Goal: Task Accomplishment & Management: Manage account settings

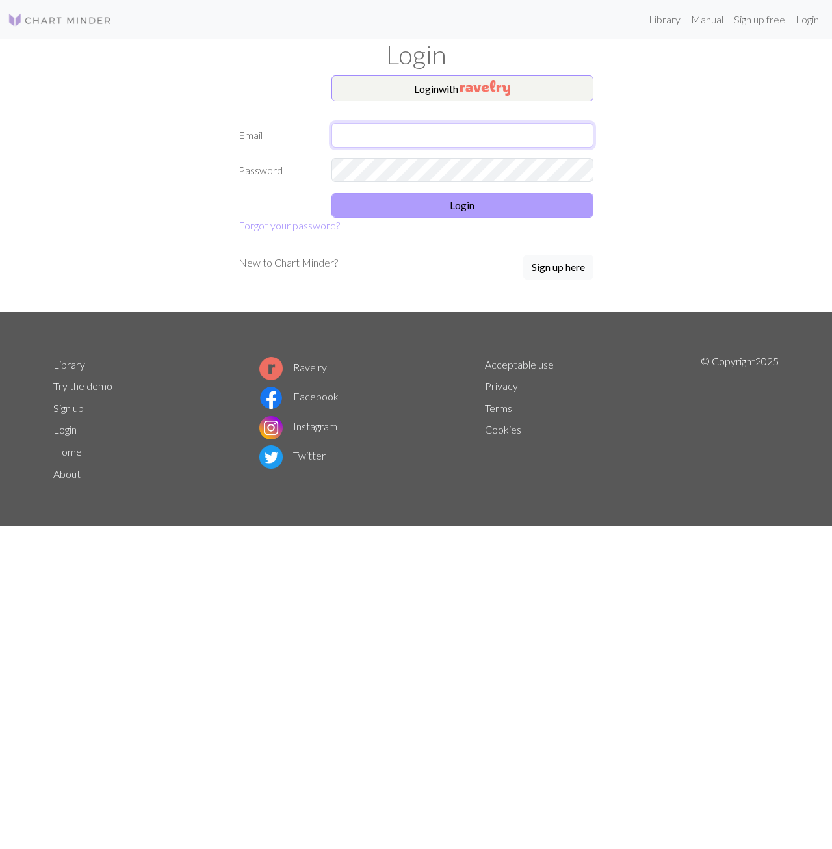
type input "[EMAIL_ADDRESS][PERSON_NAME][DOMAIN_NAME]"
click at [464, 202] on button "Login" at bounding box center [463, 205] width 263 height 25
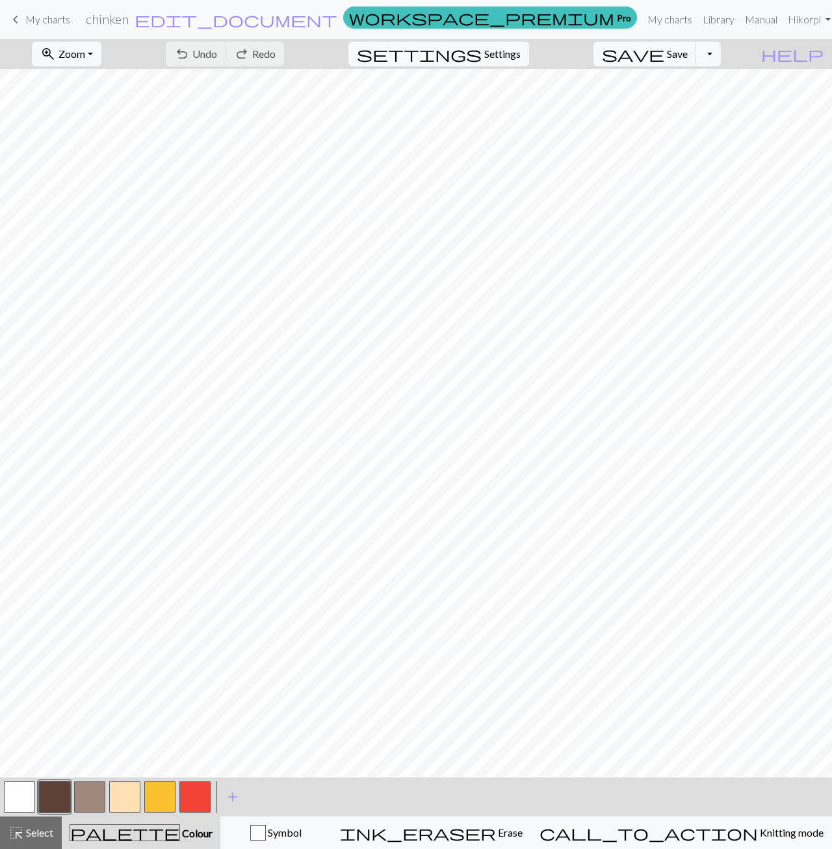
click at [59, 15] on span "My charts" at bounding box center [47, 19] width 45 height 12
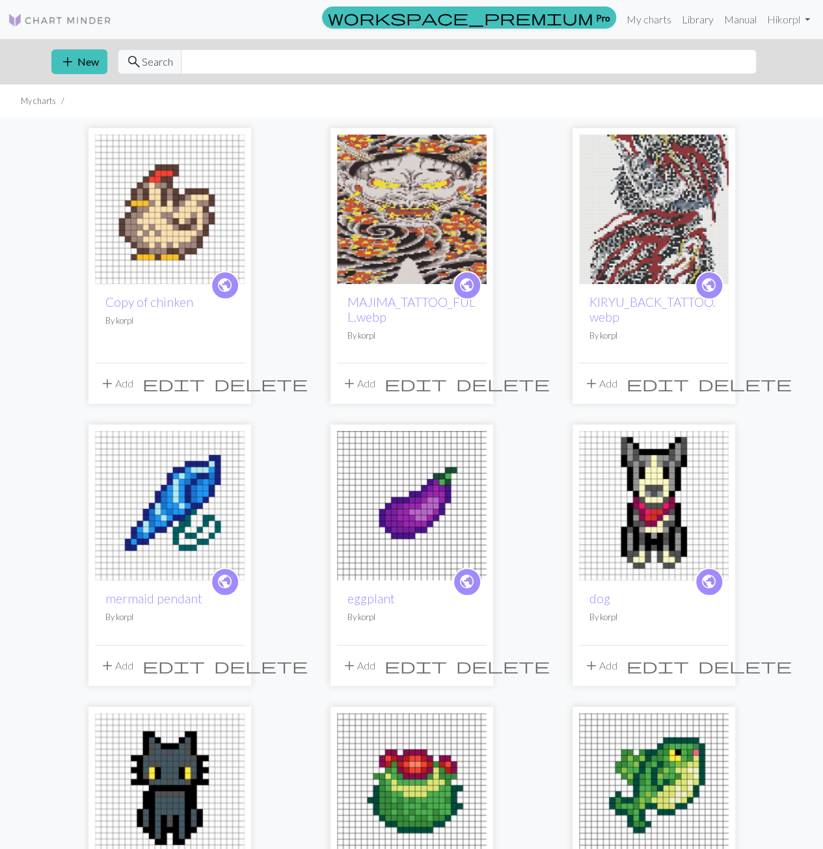
click at [230, 390] on span "delete" at bounding box center [261, 384] width 94 height 18
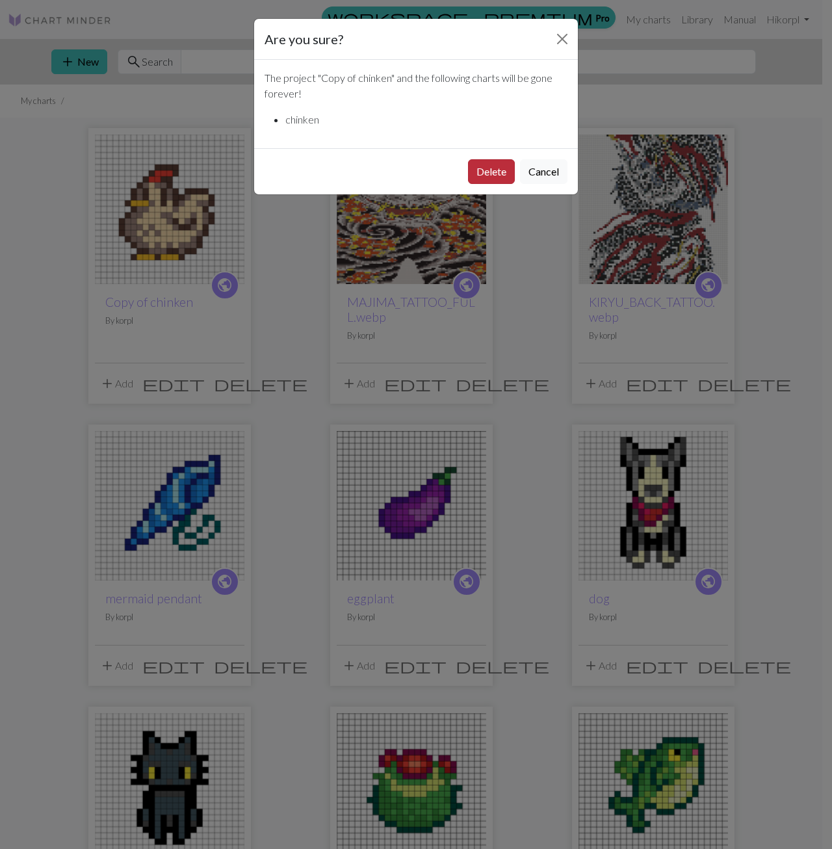
click at [492, 175] on button "Delete" at bounding box center [491, 171] width 47 height 25
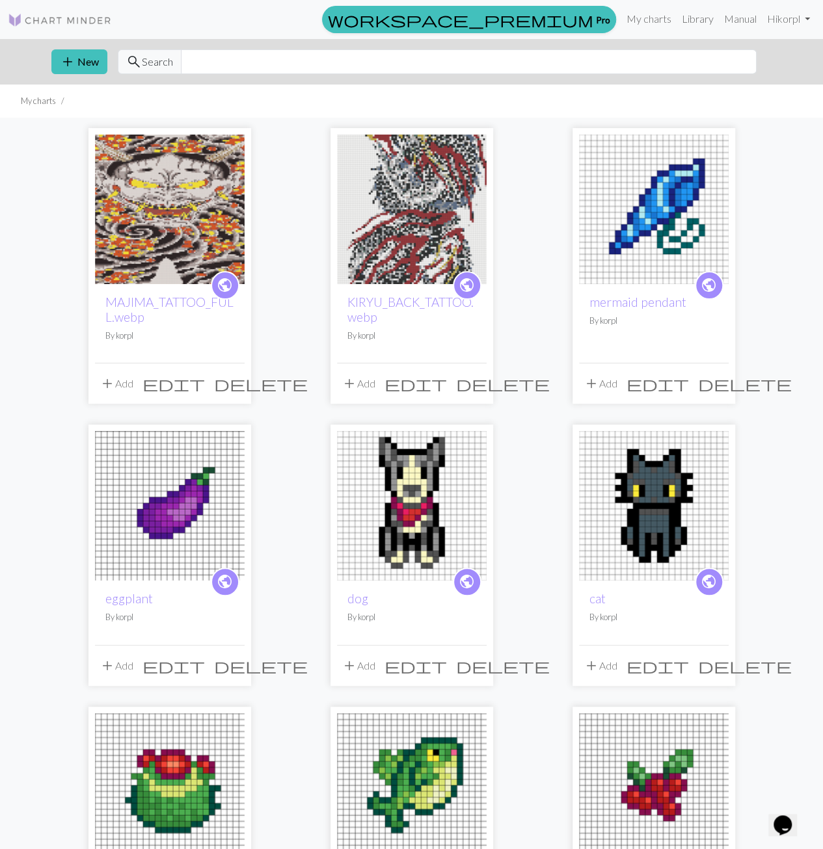
click at [420, 509] on img at bounding box center [412, 506] width 150 height 150
